Goal: Information Seeking & Learning: Learn about a topic

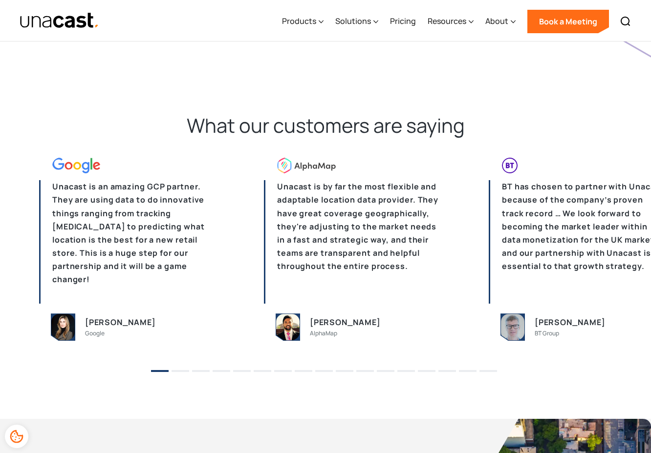
scroll to position [2947, 0]
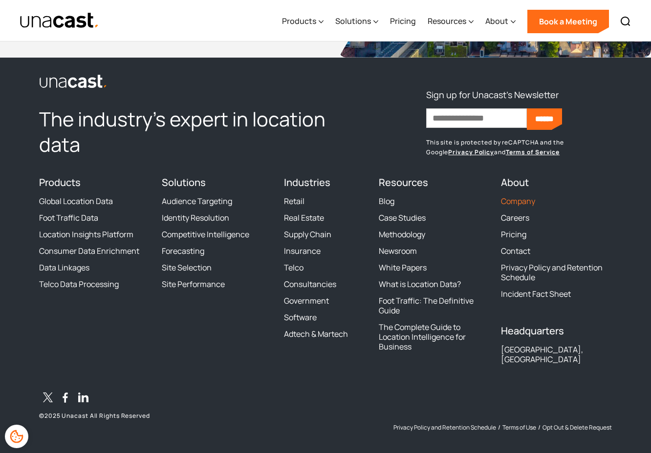
click at [520, 200] on link "Company" at bounding box center [518, 201] width 34 height 10
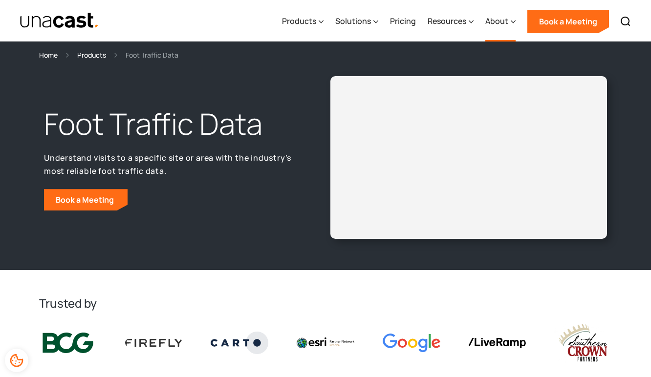
click at [502, 21] on div "About" at bounding box center [496, 21] width 23 height 12
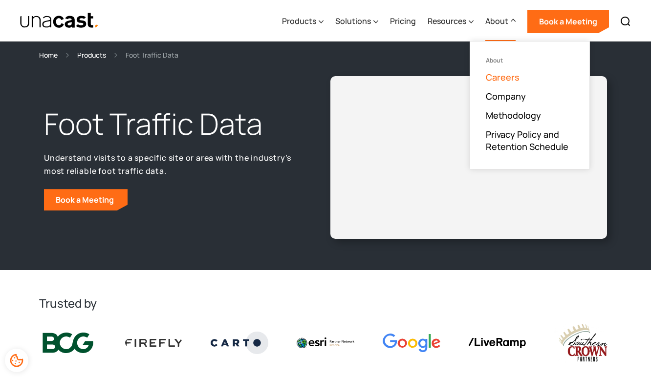
click at [516, 80] on link "Careers" at bounding box center [503, 77] width 34 height 12
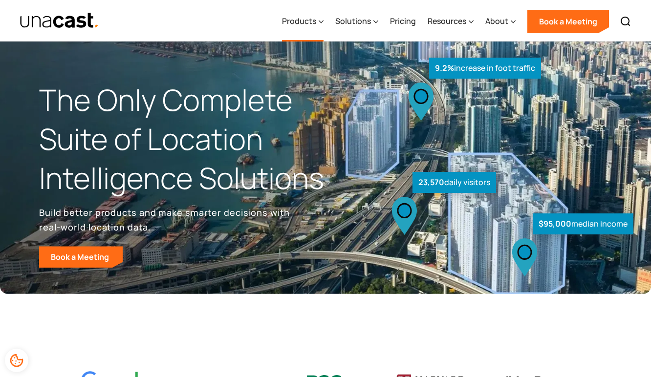
click at [308, 21] on div "Products" at bounding box center [299, 21] width 34 height 12
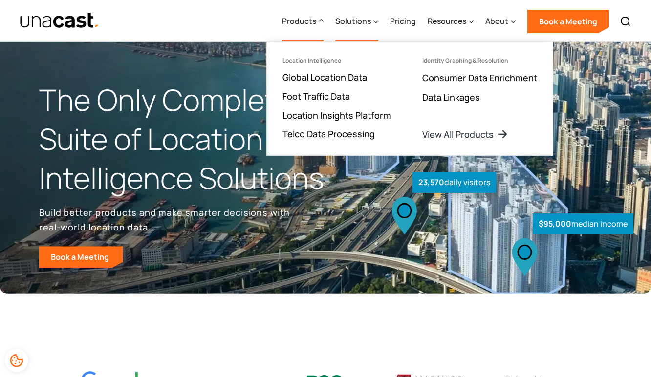
click at [347, 19] on div "Solutions" at bounding box center [353, 21] width 36 height 12
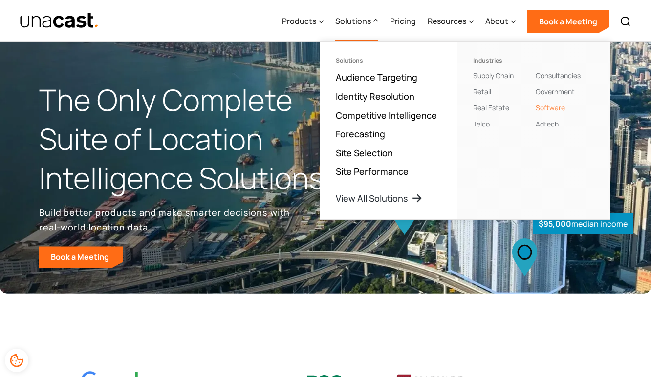
click at [553, 106] on link "Software" at bounding box center [549, 107] width 29 height 9
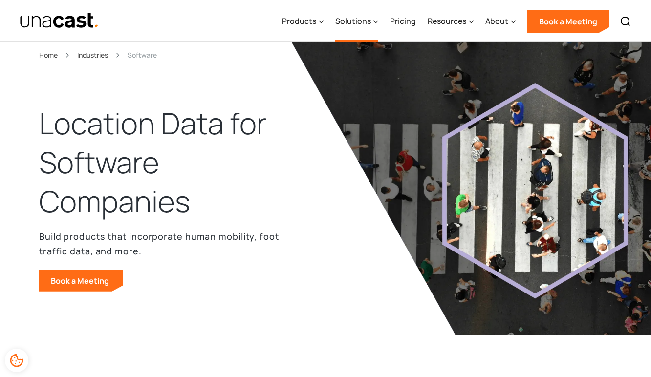
click at [364, 20] on div "Solutions" at bounding box center [353, 21] width 36 height 12
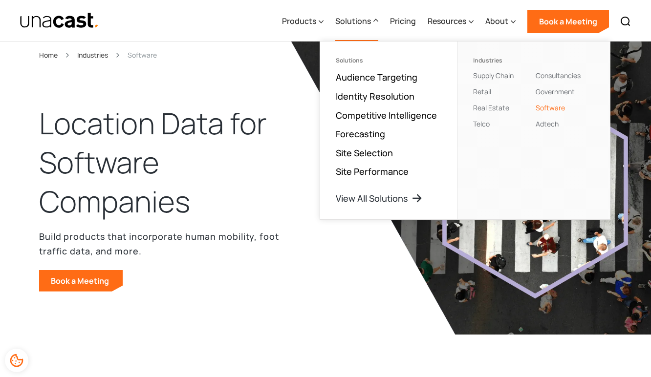
click at [268, 119] on h1 "Location Data for Software Companies" at bounding box center [167, 162] width 257 height 117
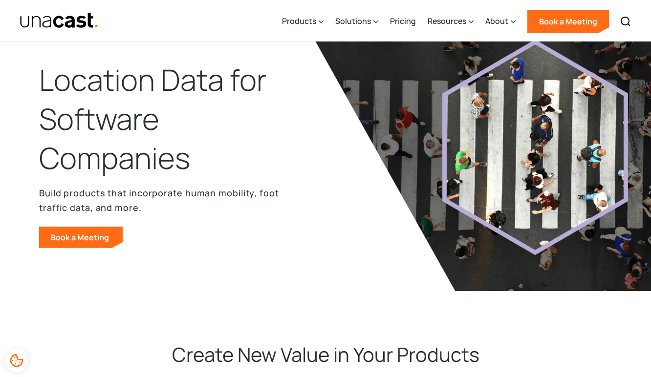
scroll to position [45, 0]
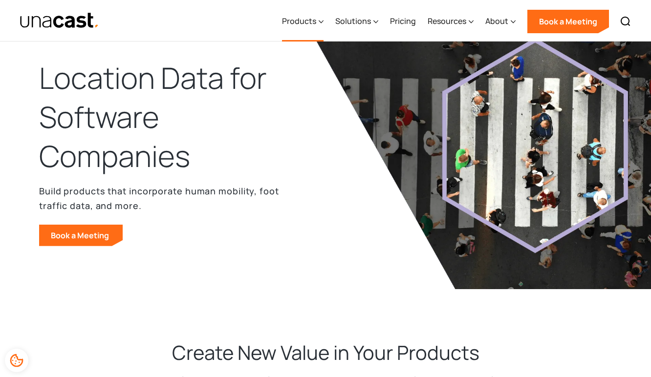
click at [304, 21] on div "Products" at bounding box center [299, 21] width 34 height 12
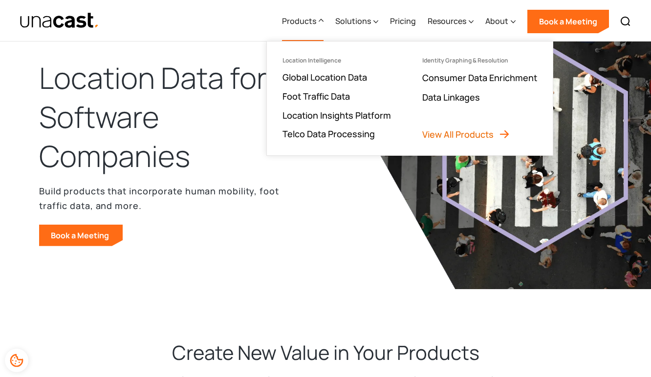
click at [467, 136] on link "View All Products" at bounding box center [466, 134] width 88 height 12
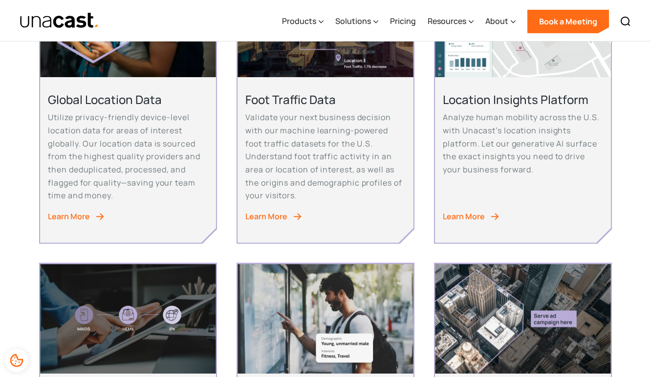
scroll to position [293, 0]
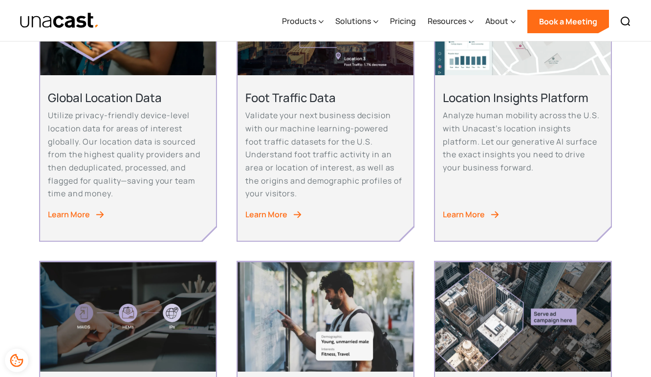
click at [73, 214] on div "Learn More" at bounding box center [69, 214] width 42 height 13
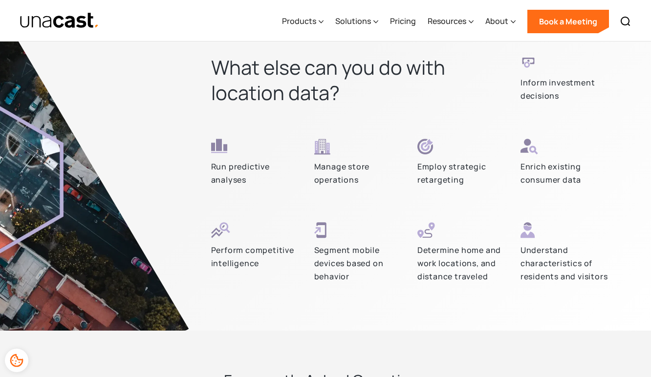
scroll to position [2579, 0]
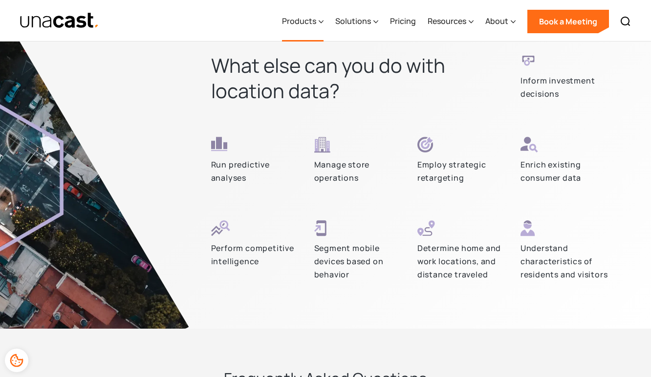
click at [313, 19] on div "Products" at bounding box center [299, 21] width 34 height 12
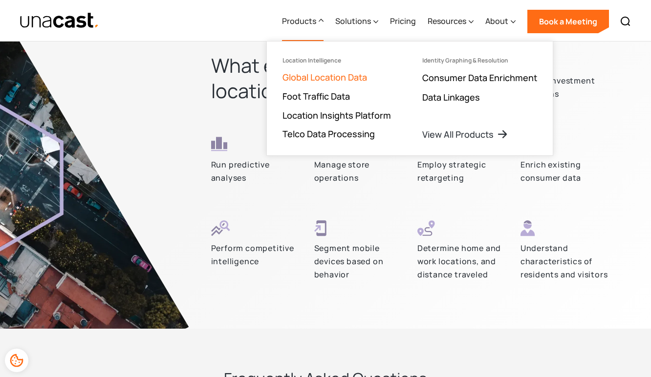
click at [319, 76] on link "Global Location Data" at bounding box center [324, 77] width 85 height 12
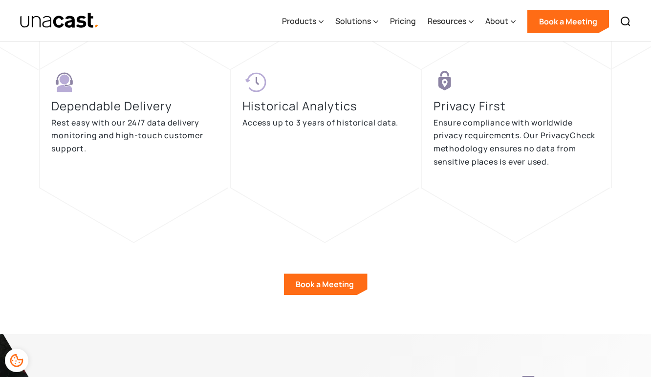
scroll to position [2339, 0]
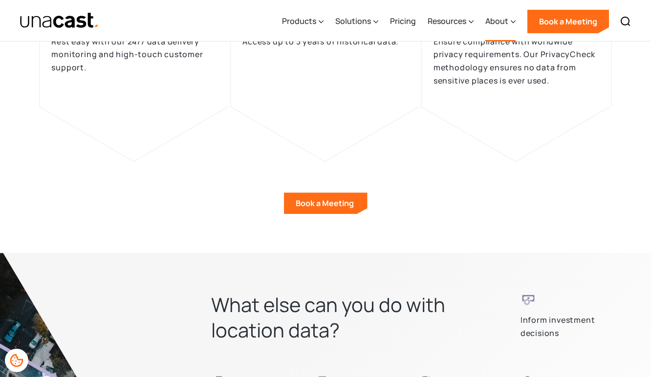
click at [492, 23] on div "About" at bounding box center [496, 21] width 23 height 12
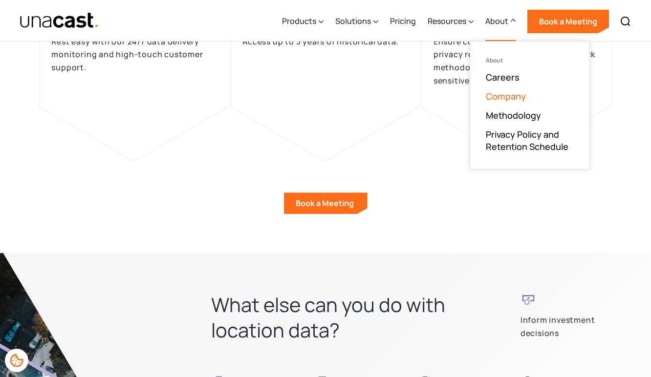
click at [501, 96] on link "Company" at bounding box center [506, 96] width 40 height 12
